Goal: Information Seeking & Learning: Learn about a topic

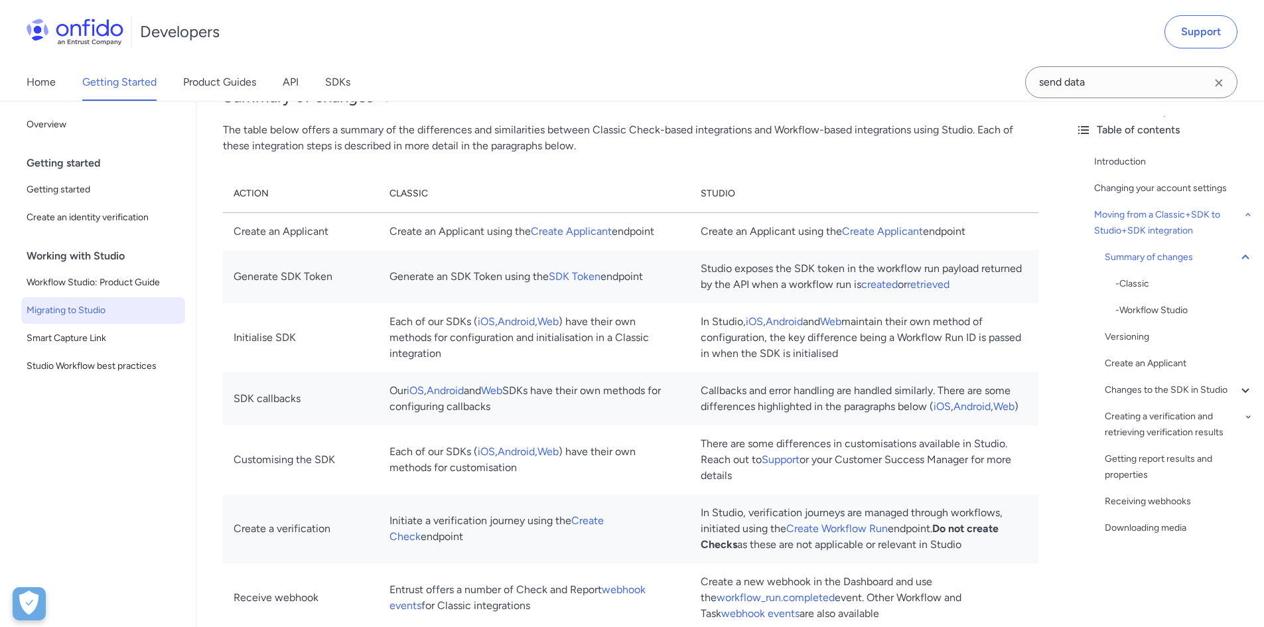
scroll to position [1050, 0]
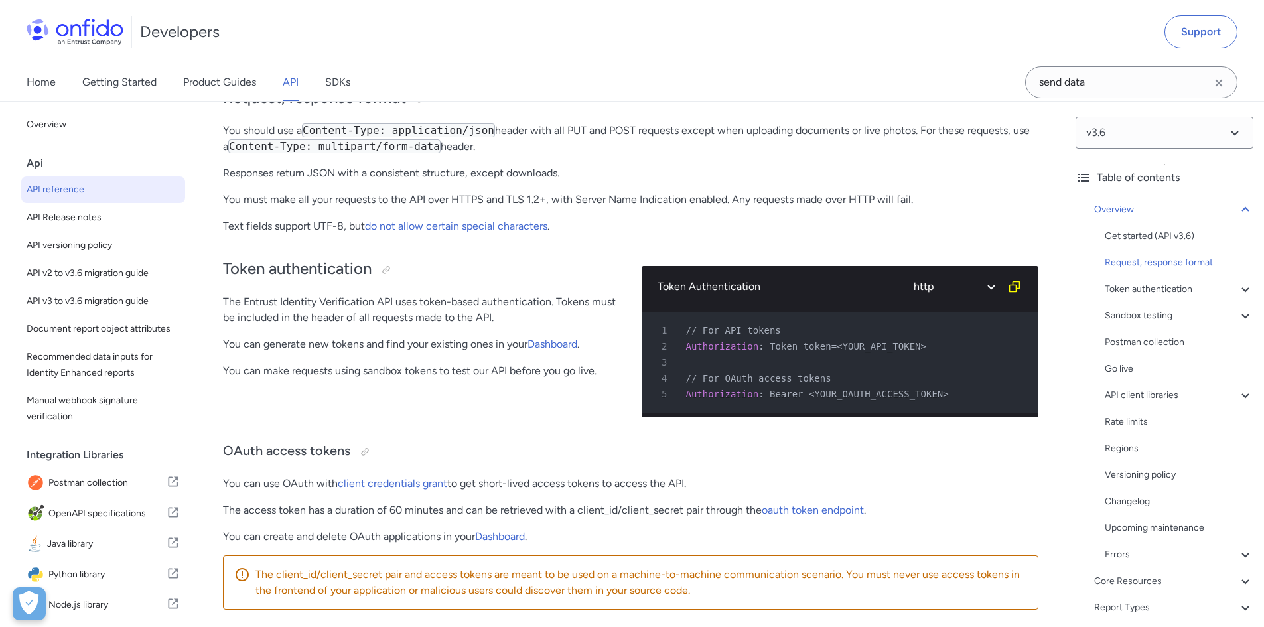
scroll to position [332, 0]
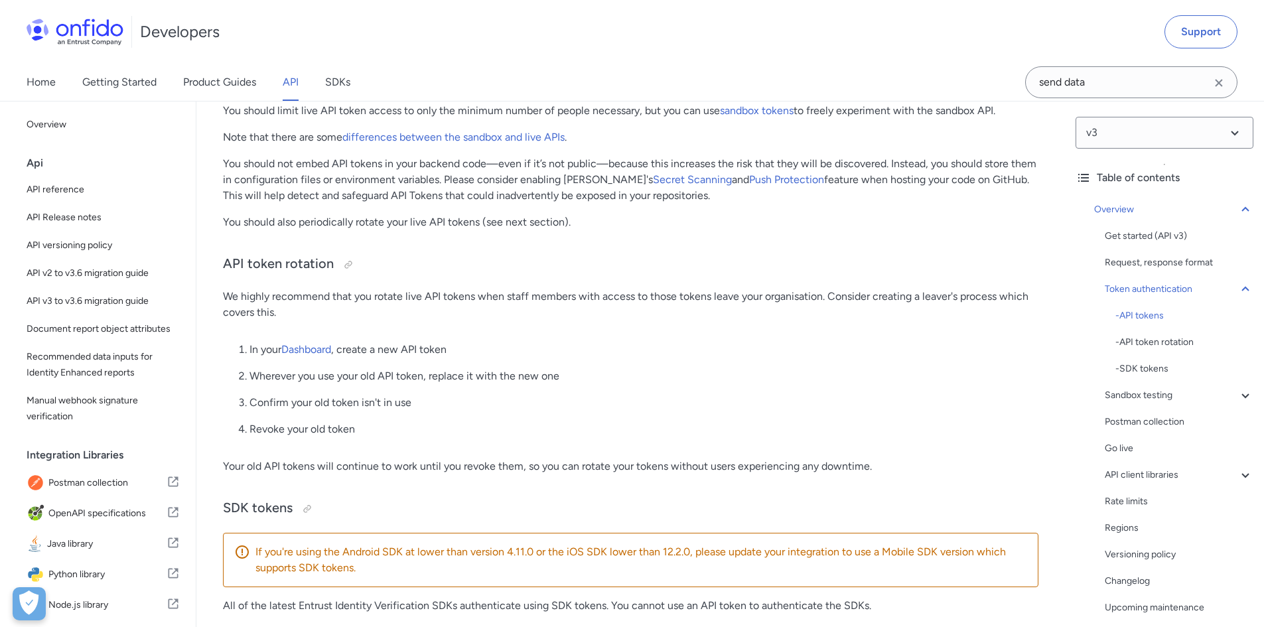
scroll to position [995, 0]
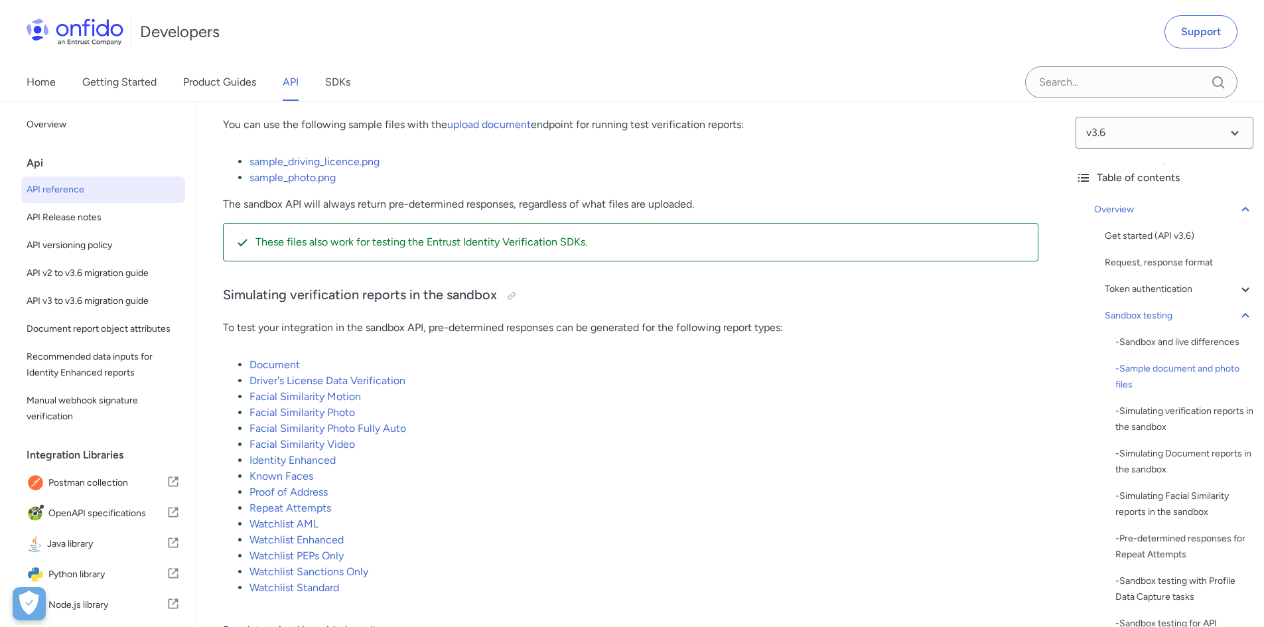
scroll to position [2613, 0]
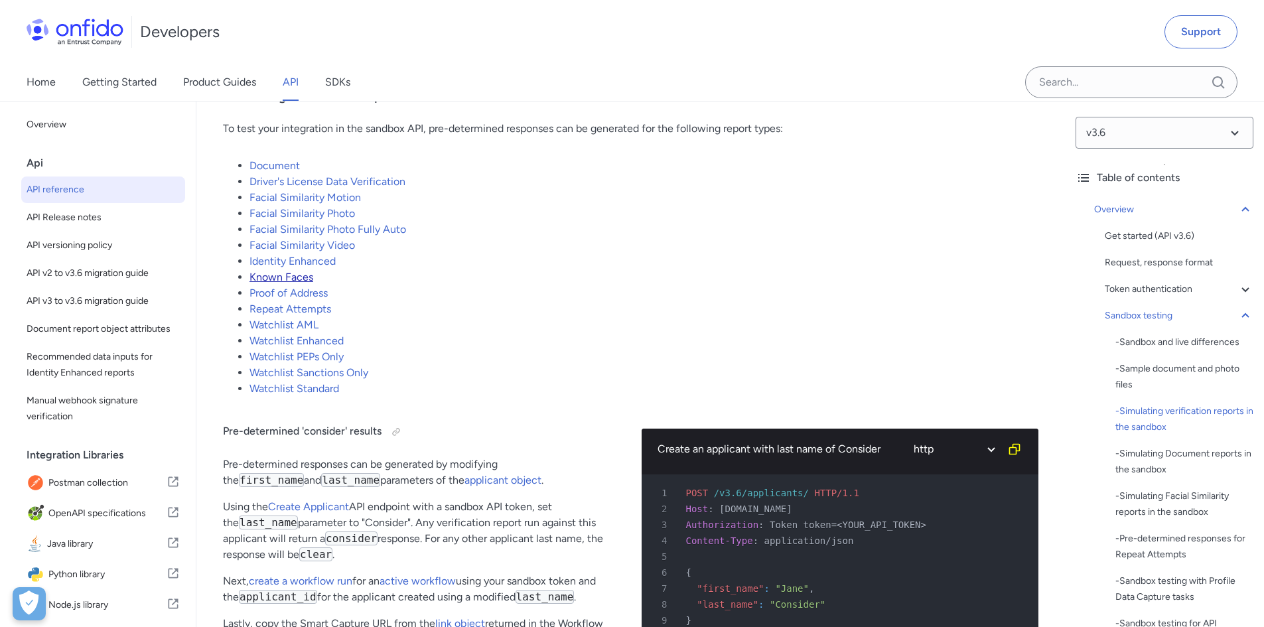
click at [289, 283] on link "Known Faces" at bounding box center [281, 277] width 64 height 13
click at [288, 283] on link "Known Faces" at bounding box center [281, 277] width 64 height 13
click at [285, 301] on li "Proof of Address" at bounding box center [643, 293] width 789 height 16
click at [283, 301] on li "Proof of Address" at bounding box center [643, 293] width 789 height 16
click at [273, 299] on link "Proof of Address" at bounding box center [288, 293] width 78 height 13
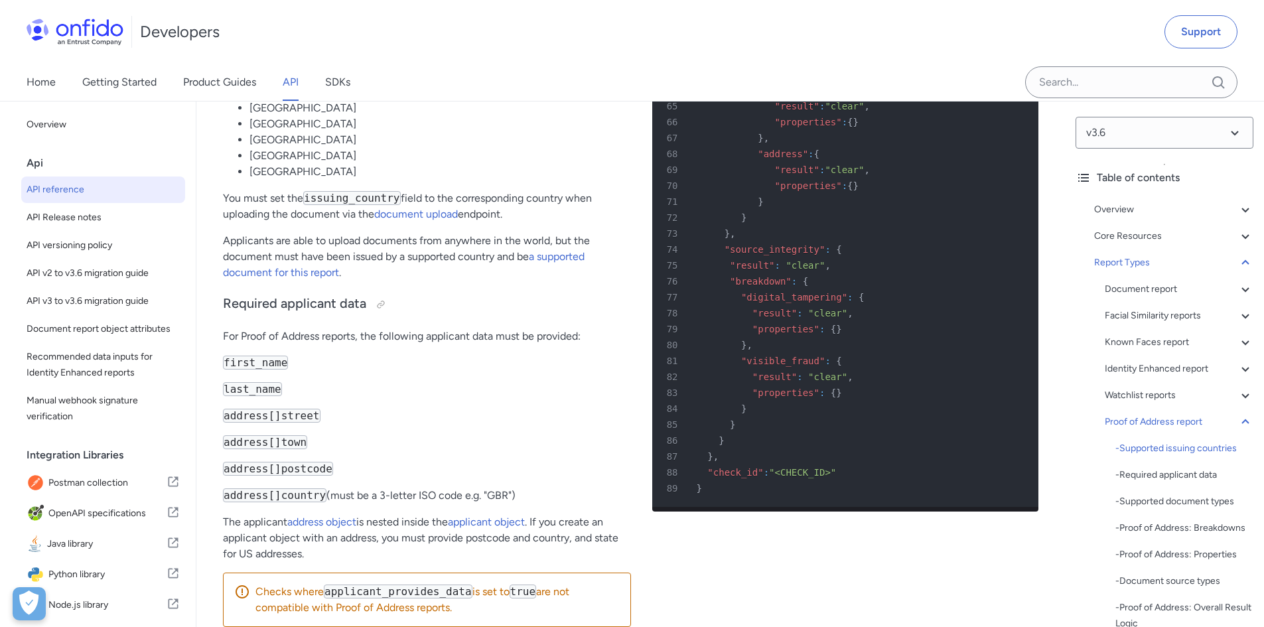
scroll to position [84015, 0]
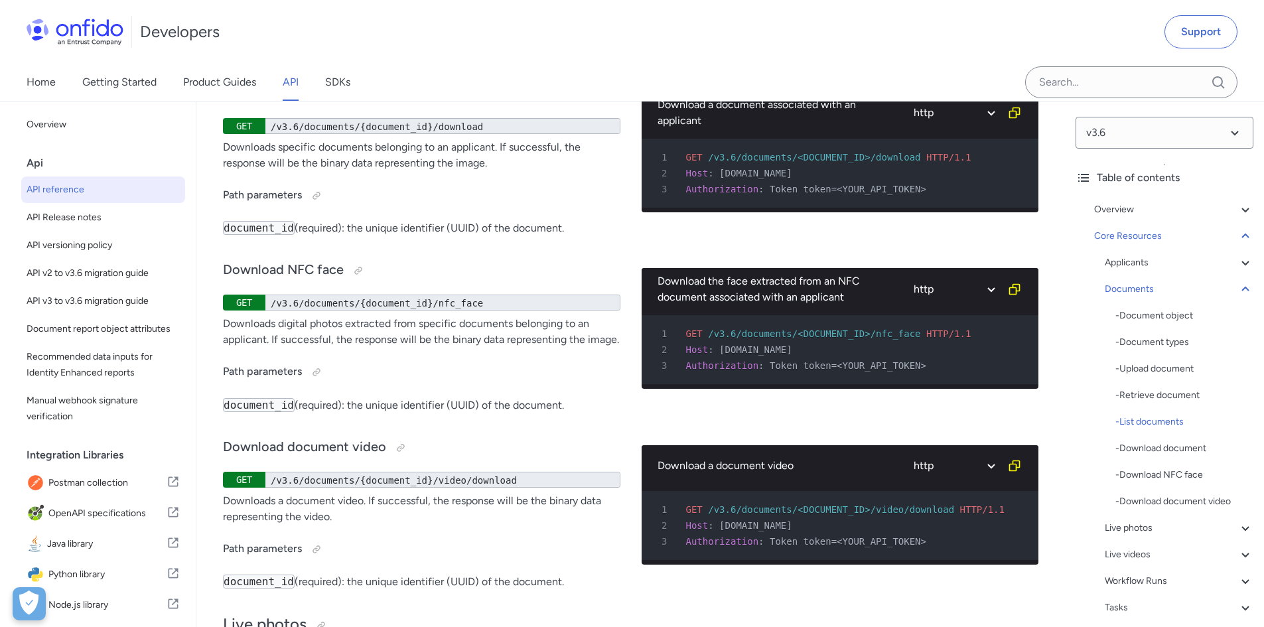
scroll to position [24319, 0]
